Goal: Task Accomplishment & Management: Use online tool/utility

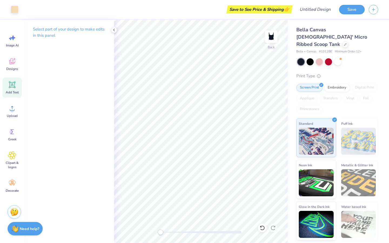
click at [8, 84] on icon at bounding box center [12, 85] width 8 height 8
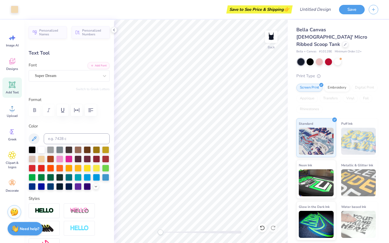
type input "4.19"
type input "1.21"
type input "4.90"
type input "0.45"
type input "0.84"
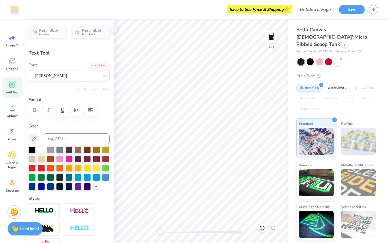
type input "1.67"
type input "1.9"
type input "0.43"
type input "0.65"
type input "1.75"
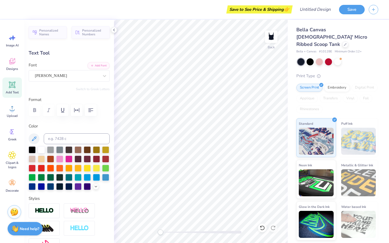
type input "0.45"
type input "0.76"
type input "1.71"
type input "-0.8"
click at [231, 160] on li "Select All" at bounding box center [233, 162] width 42 height 11
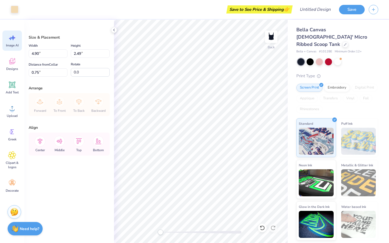
click at [12, 46] on span "Image AI" at bounding box center [12, 45] width 13 height 4
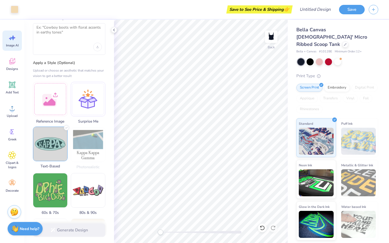
scroll to position [24, 0]
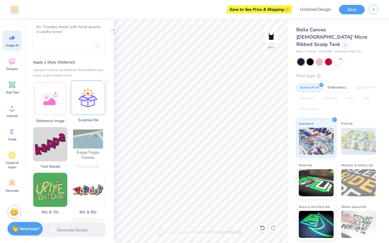
click at [85, 96] on div at bounding box center [88, 97] width 35 height 35
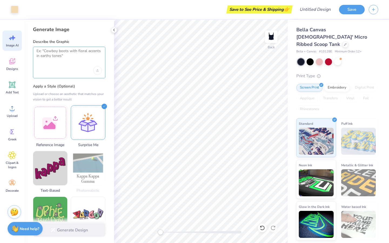
click at [71, 53] on textarea at bounding box center [68, 55] width 65 height 13
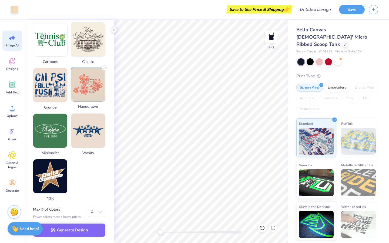
scroll to position [227, 0]
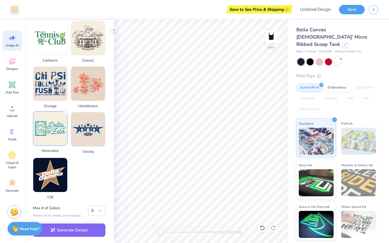
type textarea "the theme is my my miss american pi so can you make the shirt design like that"
click at [56, 134] on img at bounding box center [50, 128] width 34 height 34
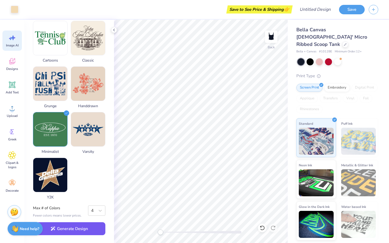
click at [76, 228] on button "Generate Design" at bounding box center [69, 228] width 72 height 13
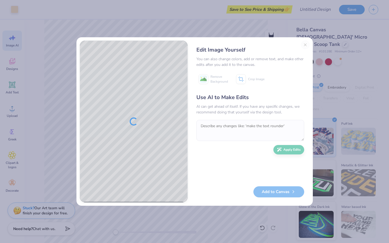
click at [305, 45] on div "Edit Image Yourself You can also change colors, add or remove text, and make ot…" at bounding box center [250, 121] width 118 height 162
click at [305, 45] on button "Close" at bounding box center [305, 44] width 9 height 9
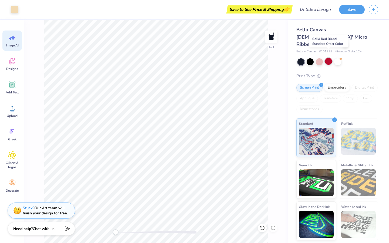
click at [325, 58] on div at bounding box center [328, 61] width 7 height 7
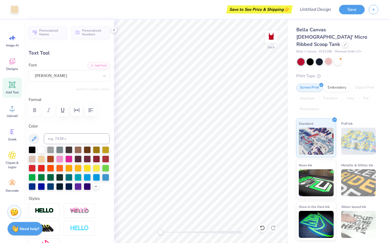
scroll to position [0, 0]
type input "0.0"
click at [16, 62] on icon at bounding box center [12, 61] width 8 height 8
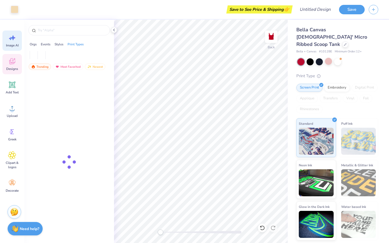
click at [13, 41] on icon at bounding box center [12, 38] width 8 height 8
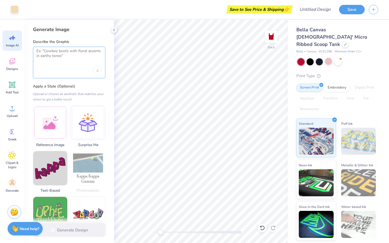
click at [77, 51] on textarea at bounding box center [68, 55] width 65 height 13
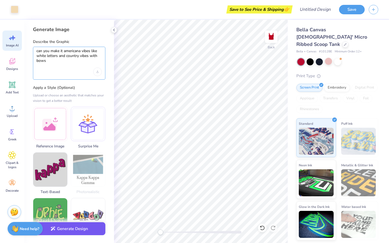
type textarea "can you make it americana vibes like white letters and country vibes with bows"
click at [128, 172] on div "Art colors Save to See Price & Shipping 👉 Design Title Save Image AI Designs Ad…" at bounding box center [194, 121] width 389 height 243
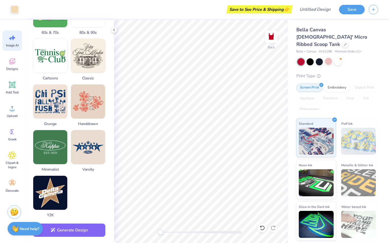
scroll to position [224, 0]
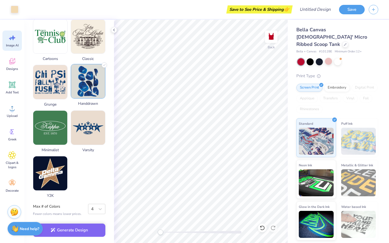
click at [83, 86] on img at bounding box center [88, 81] width 34 height 34
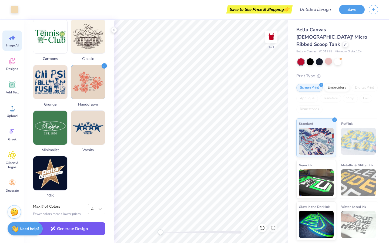
click at [80, 229] on button "Generate Design" at bounding box center [69, 228] width 72 height 13
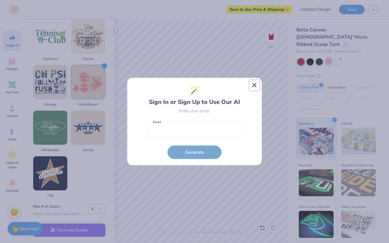
click at [253, 83] on button "Close" at bounding box center [254, 85] width 10 height 10
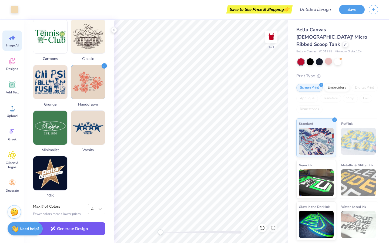
click at [83, 227] on button "Generate Design" at bounding box center [69, 228] width 72 height 13
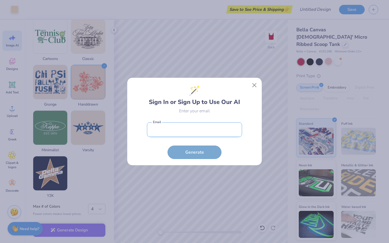
click at [208, 127] on input "email" at bounding box center [194, 129] width 95 height 15
type input "[EMAIL_ADDRESS][DOMAIN_NAME]"
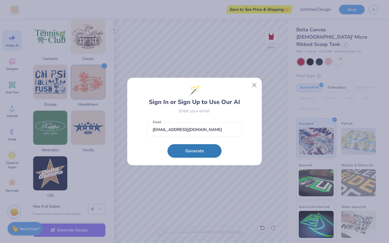
click at [193, 152] on button "Generate" at bounding box center [194, 150] width 54 height 13
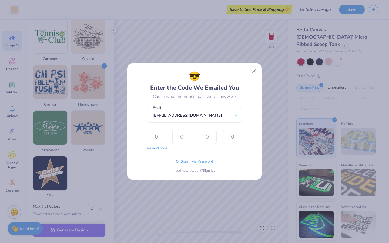
click at [191, 162] on span "Or Sign in via Password" at bounding box center [194, 161] width 37 height 5
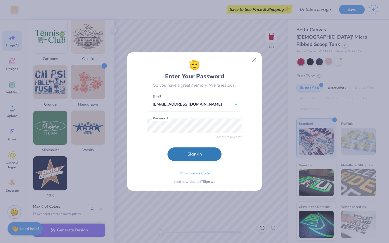
click at [202, 154] on button "Sign-in" at bounding box center [194, 153] width 54 height 13
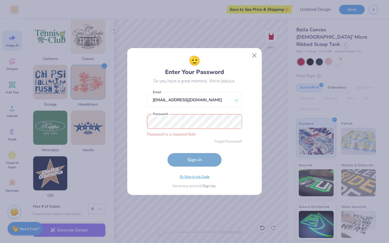
click at [193, 177] on span "Or Sign in via Code" at bounding box center [194, 176] width 30 height 5
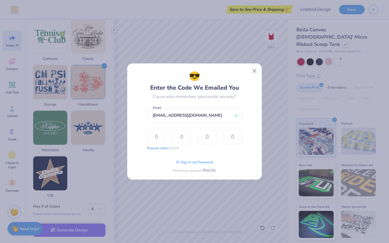
click at [208, 170] on span "Sign Up." at bounding box center [209, 169] width 13 height 5
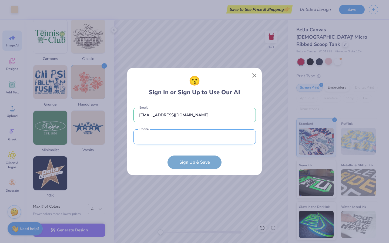
click at [203, 140] on input "tel" at bounding box center [194, 136] width 122 height 15
type input "[PHONE_NUMBER]"
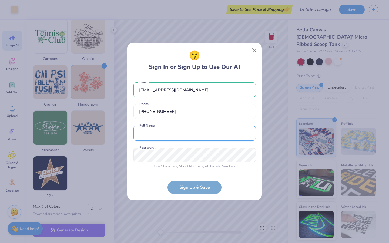
click at [186, 128] on input "text" at bounding box center [194, 133] width 122 height 15
type input "[PERSON_NAME]"
click at [123, 150] on div "😗 Sign In or Sign Up to Use Our AI [EMAIL_ADDRESS][DOMAIN_NAME] Email [PHONE_NU…" at bounding box center [194, 121] width 389 height 243
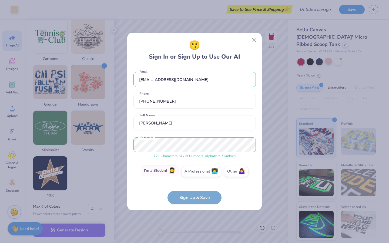
click at [163, 170] on label "I'm a Student 🧑‍🎓" at bounding box center [160, 170] width 38 height 11
click at [193, 171] on input "I'm a Student 🧑‍🎓" at bounding box center [195, 173] width 4 height 4
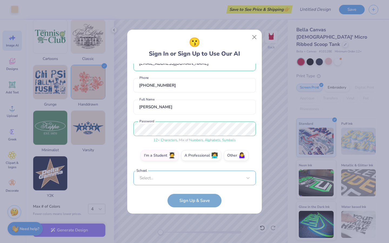
click at [209, 177] on div "Select..." at bounding box center [194, 178] width 122 height 15
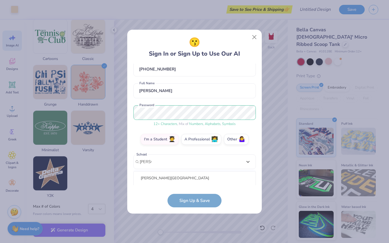
scroll to position [97, 0]
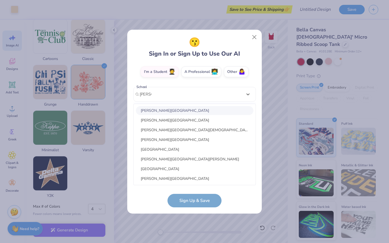
click at [198, 112] on div "[PERSON_NAME][GEOGRAPHIC_DATA]" at bounding box center [194, 110] width 117 height 9
type input "[PERSON_NAME]"
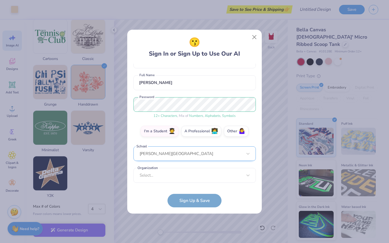
scroll to position [37, 0]
click at [195, 178] on div "Select..." at bounding box center [194, 175] width 122 height 15
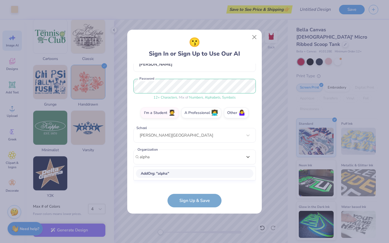
scroll to position [0, 0]
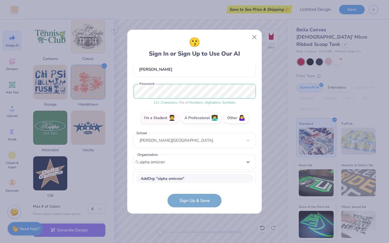
type input "alpha omicron"
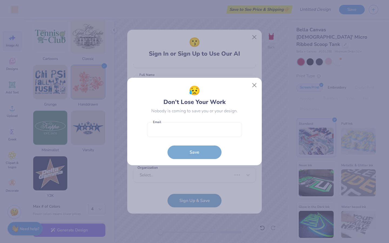
scroll to position [35, 0]
click at [255, 84] on button "Close" at bounding box center [254, 85] width 10 height 10
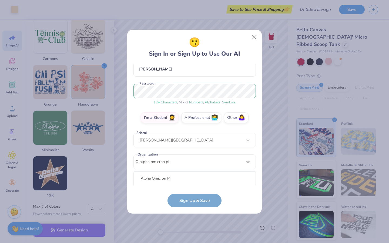
scroll to position [118, 0]
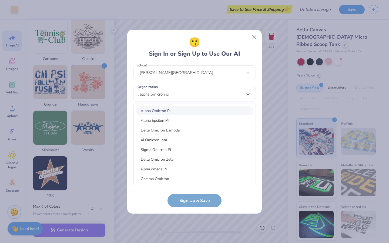
click at [185, 111] on div "Alpha Omicron Pi" at bounding box center [194, 110] width 117 height 9
type input "alpha omicron pi"
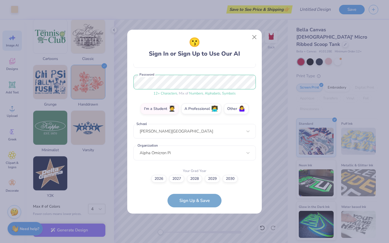
scroll to position [59, 0]
click at [161, 179] on label "2026" at bounding box center [158, 178] width 15 height 8
click at [193, 237] on input "2026" at bounding box center [195, 239] width 4 height 4
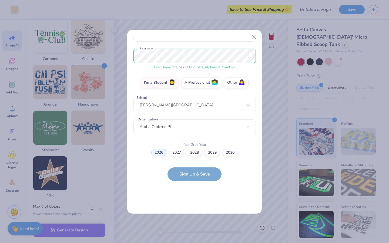
scroll to position [0, 0]
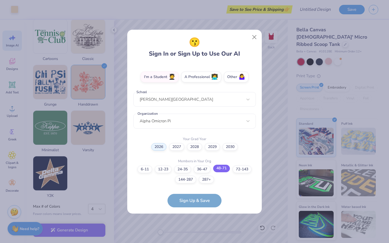
click at [221, 167] on label "48-71" at bounding box center [221, 169] width 17 height 8
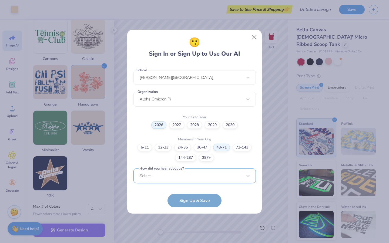
scroll to position [194, 0]
click at [193, 173] on div "Select..." at bounding box center [194, 175] width 122 height 15
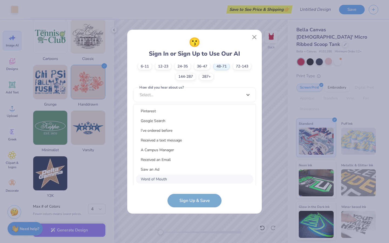
click at [179, 179] on div "Word of Mouth" at bounding box center [194, 179] width 117 height 9
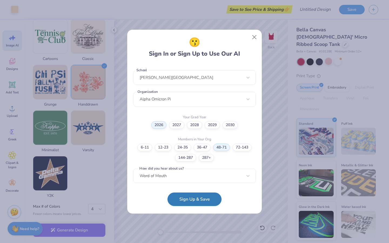
click at [196, 201] on button "Sign Up & Save" at bounding box center [194, 198] width 54 height 13
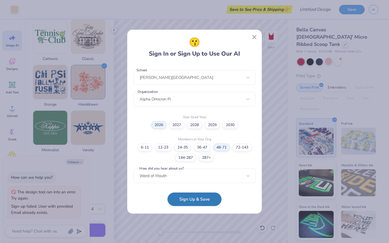
click at [202, 202] on button "Sign Up & Save" at bounding box center [194, 198] width 54 height 13
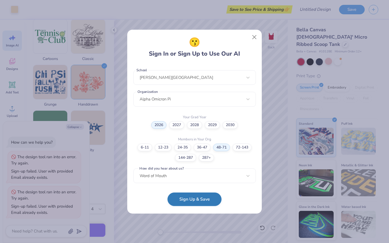
click at [202, 201] on button "Sign Up & Save" at bounding box center [194, 198] width 54 height 13
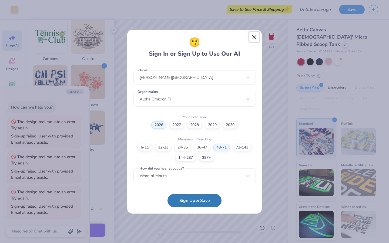
click at [252, 38] on button "Close" at bounding box center [254, 37] width 10 height 10
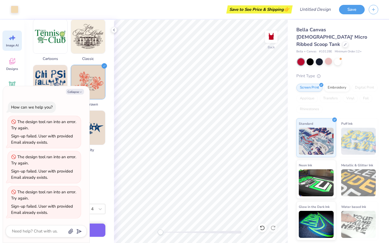
click at [106, 186] on div "Generate Image Describe the Graphic can you make it americana vibes like white …" at bounding box center [69, 131] width 90 height 223
click at [83, 91] on button "Collapse" at bounding box center [75, 92] width 18 height 6
type textarea "x"
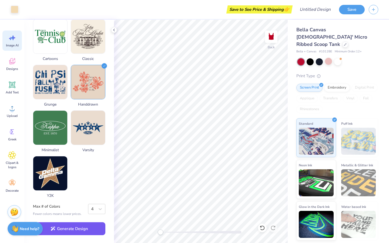
click at [78, 230] on button "Generate Design" at bounding box center [69, 228] width 72 height 13
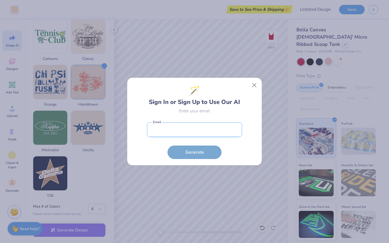
click at [200, 126] on input "email" at bounding box center [194, 129] width 95 height 15
type input "[EMAIL_ADDRESS][DOMAIN_NAME]"
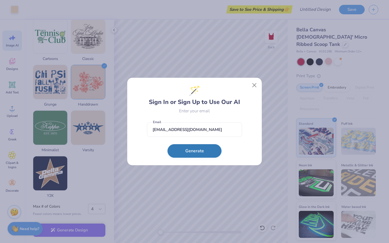
click at [202, 152] on button "Generate" at bounding box center [194, 150] width 54 height 13
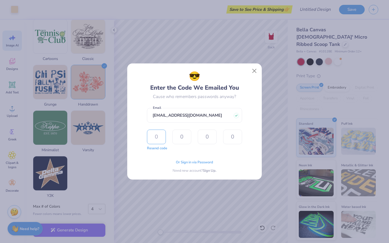
type input "9"
type input "1"
type input "4"
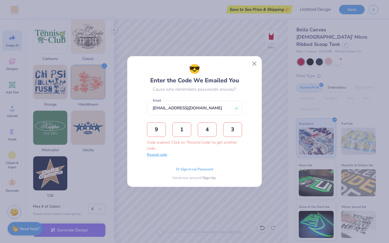
type input "3"
click at [160, 155] on button "Resend code" at bounding box center [157, 154] width 20 height 5
click at [189, 168] on span "Or Sign in via Password" at bounding box center [194, 168] width 37 height 5
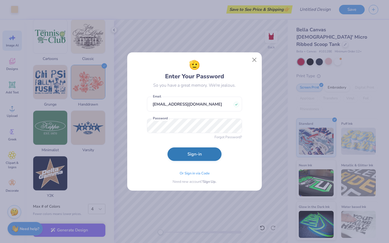
click at [204, 156] on button "Sign-in" at bounding box center [194, 153] width 54 height 13
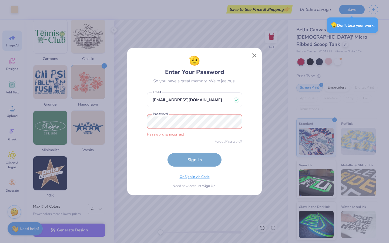
click at [192, 178] on span "Or Sign in via Code" at bounding box center [194, 176] width 30 height 5
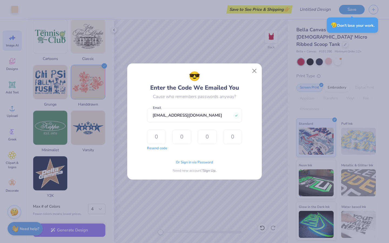
type input "6"
type input "9"
type input "1"
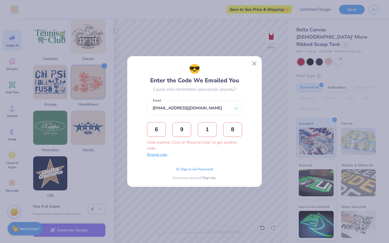
type input "8"
click at [157, 156] on button "Resend code" at bounding box center [157, 154] width 20 height 5
click at [158, 131] on input "text" at bounding box center [156, 129] width 19 height 15
type input "3"
type input "6"
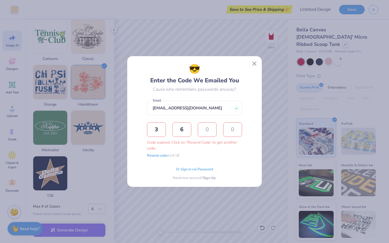
type input "8"
click at [254, 62] on button "Close" at bounding box center [254, 64] width 10 height 10
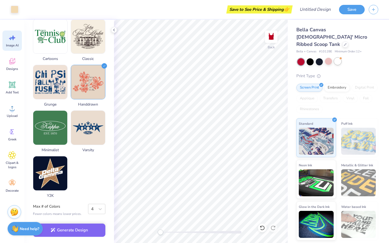
click at [338, 58] on div at bounding box center [337, 61] width 7 height 7
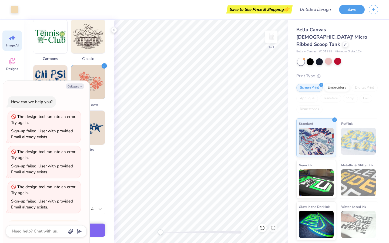
scroll to position [135, 0]
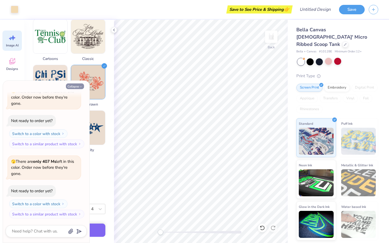
click at [80, 85] on icon "button" at bounding box center [80, 86] width 3 height 3
type textarea "x"
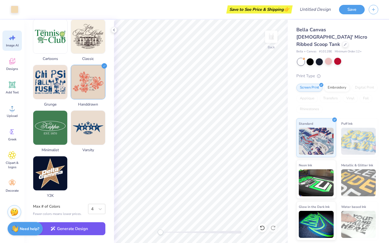
click at [80, 229] on button "Generate Design" at bounding box center [69, 228] width 72 height 13
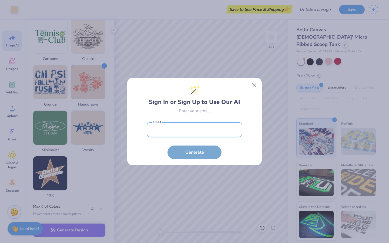
click at [197, 128] on input "email" at bounding box center [194, 129] width 95 height 15
type input "[EMAIL_ADDRESS][DOMAIN_NAME]"
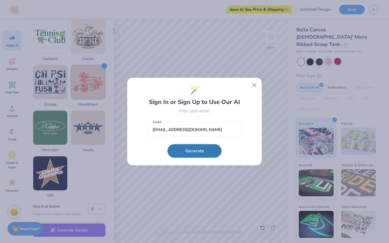
click at [189, 151] on button "Generate" at bounding box center [194, 150] width 54 height 13
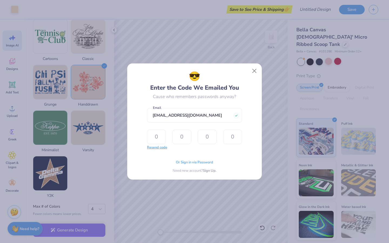
click at [163, 146] on button "Resend code" at bounding box center [157, 147] width 20 height 5
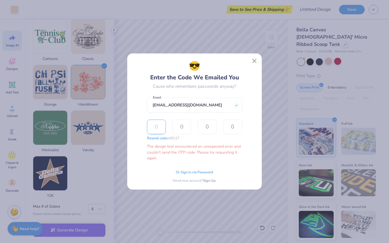
click at [160, 129] on input "text" at bounding box center [156, 127] width 19 height 15
click at [157, 131] on input "text" at bounding box center [156, 127] width 19 height 15
click at [209, 104] on input "[EMAIL_ADDRESS][DOMAIN_NAME]" at bounding box center [194, 105] width 95 height 15
click at [159, 128] on input "text" at bounding box center [156, 127] width 19 height 15
click at [154, 139] on button "Resend code" at bounding box center [157, 137] width 20 height 5
